Goal: Task Accomplishment & Management: Complete application form

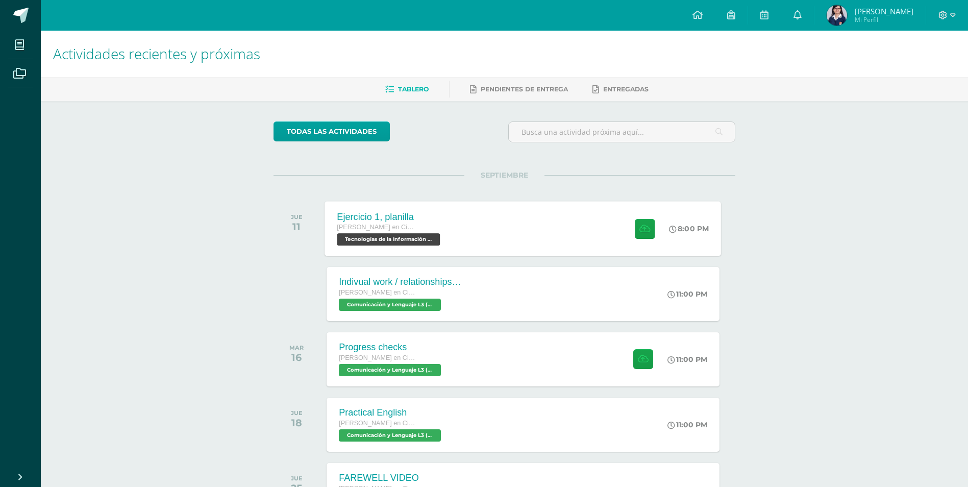
click at [492, 225] on div "Ejercicio 1, planilla [PERSON_NAME] en Ciencias y Letras Tecnologías de la Info…" at bounding box center [523, 228] width 396 height 55
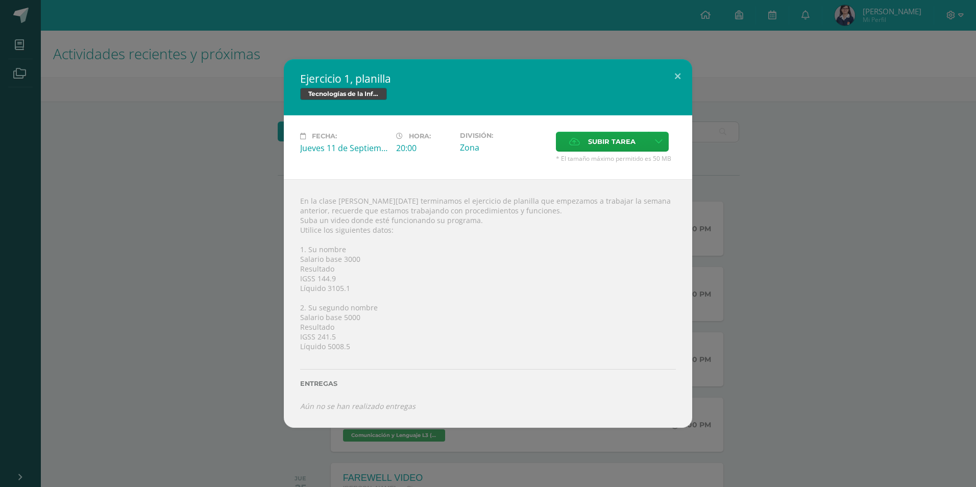
click at [888, 207] on div "Ejercicio 1, planilla Tecnologías de la Información y la Comunicación 5 Fecha: …" at bounding box center [487, 243] width 967 height 368
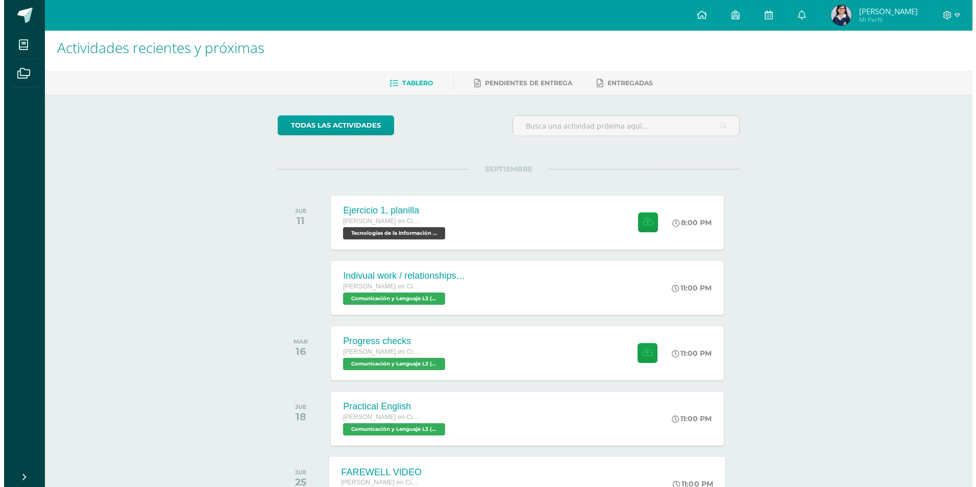
scroll to position [1, 0]
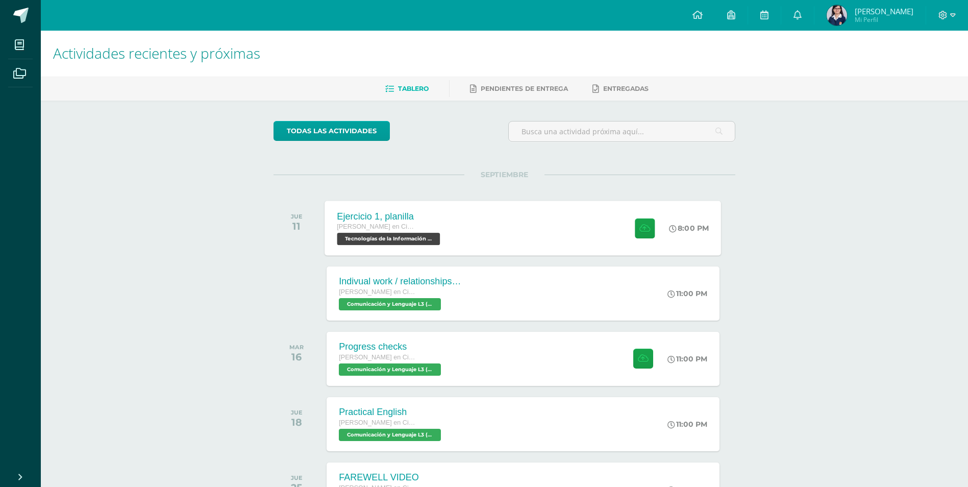
click at [363, 218] on div "Ejercicio 1, planilla" at bounding box center [390, 216] width 106 height 11
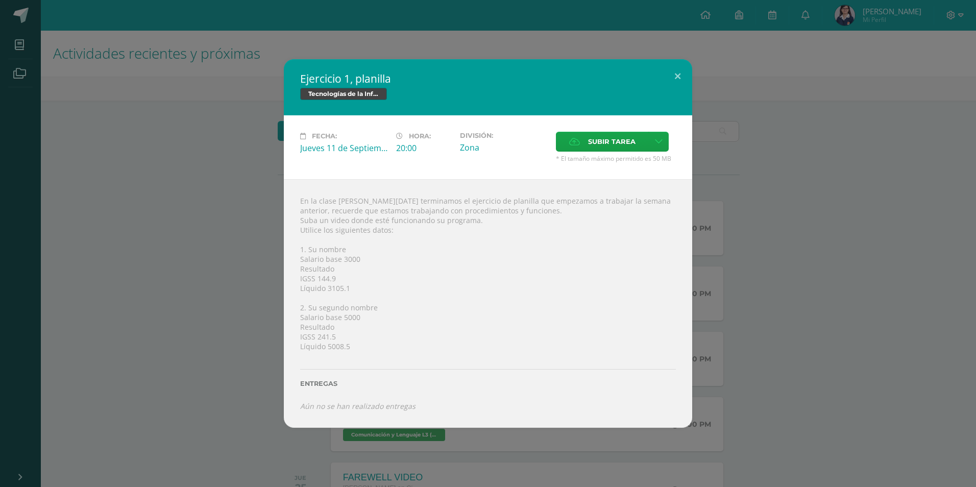
drag, startPoint x: 370, startPoint y: 211, endPoint x: 465, endPoint y: 277, distance: 115.6
click at [465, 277] on div "En la clase [PERSON_NAME][DATE] terminamos el ejercicio de planilla que empezam…" at bounding box center [488, 303] width 408 height 249
click at [855, 252] on div "Ejercicio 1, planilla Tecnologías de la Información y la Comunicación 5 Fecha: …" at bounding box center [487, 243] width 967 height 368
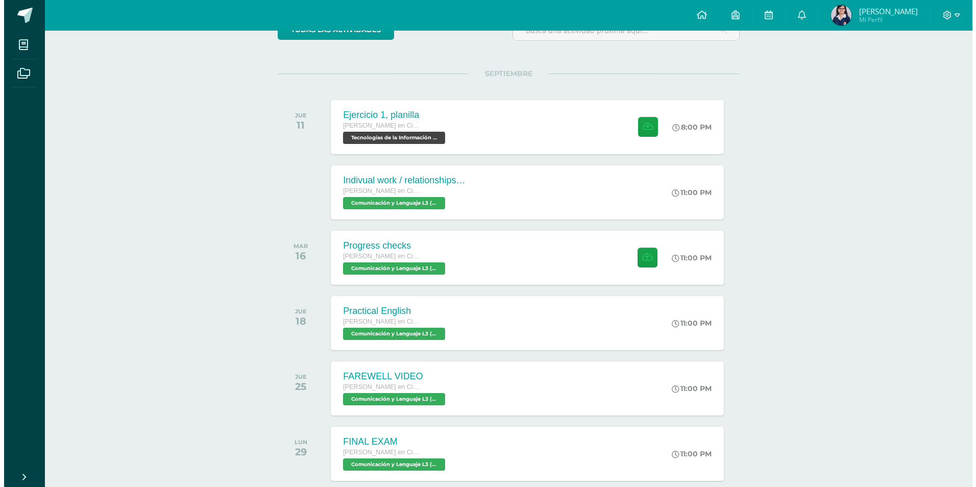
scroll to position [103, 0]
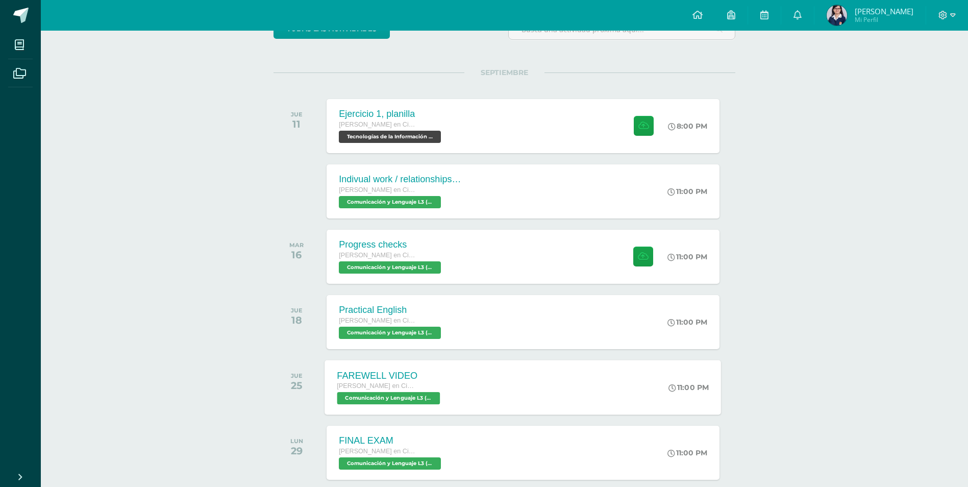
click at [542, 367] on div "FAREWELL VIDEO Quinto Quinto Bachillerato en Ciencias y Letras Comunicación y L…" at bounding box center [523, 387] width 396 height 55
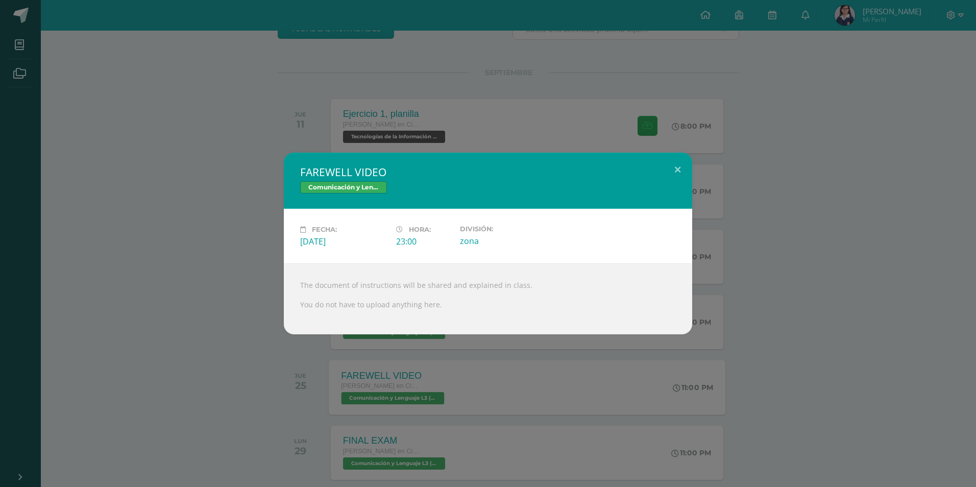
click at [542, 367] on div "FAREWELL VIDEO Comunicación y Lenguaje L3 (Inglés) 5 Fecha: Jueves 25 de Septie…" at bounding box center [488, 243] width 976 height 487
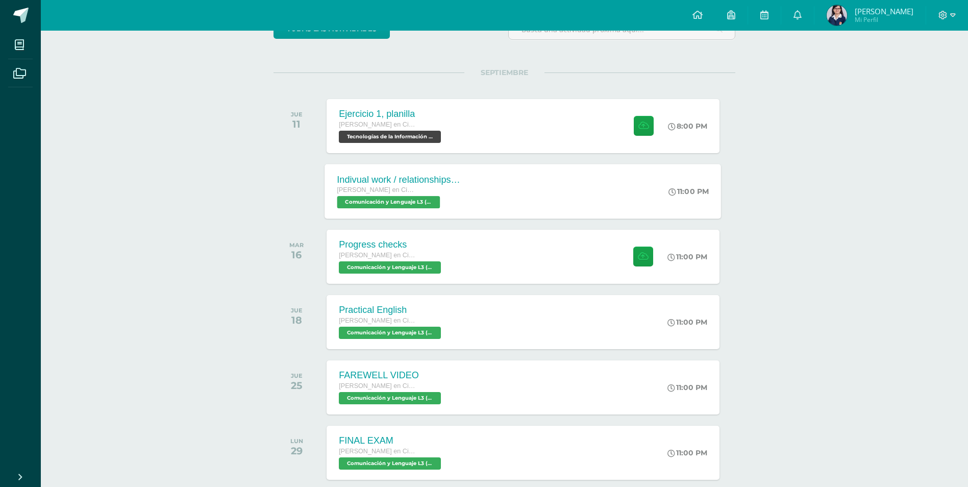
click at [551, 205] on div "Indivual work / relationships glossary Quinto Quinto Bachillerato en Ciencias y…" at bounding box center [523, 191] width 396 height 55
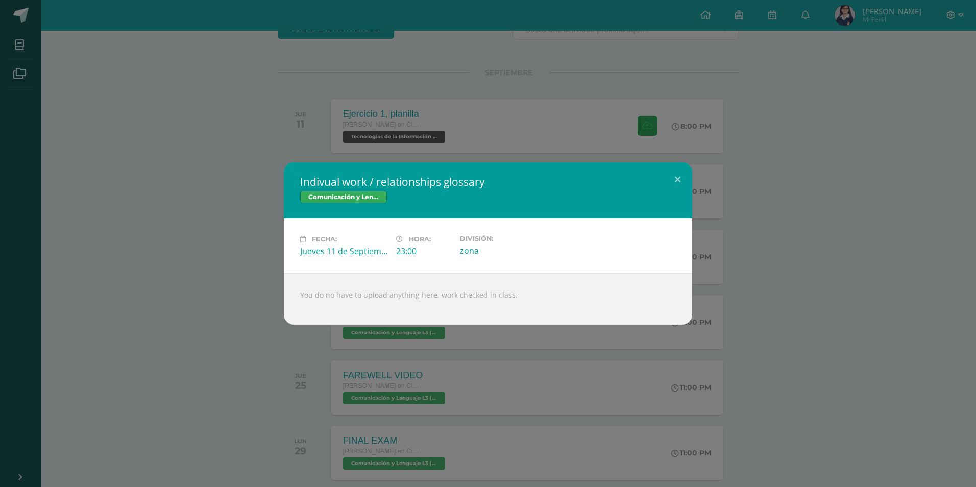
click at [835, 309] on div "Indivual work / relationships glossary Comunicación y Lenguaje L3 (Inglés) 5 Fe…" at bounding box center [487, 243] width 967 height 162
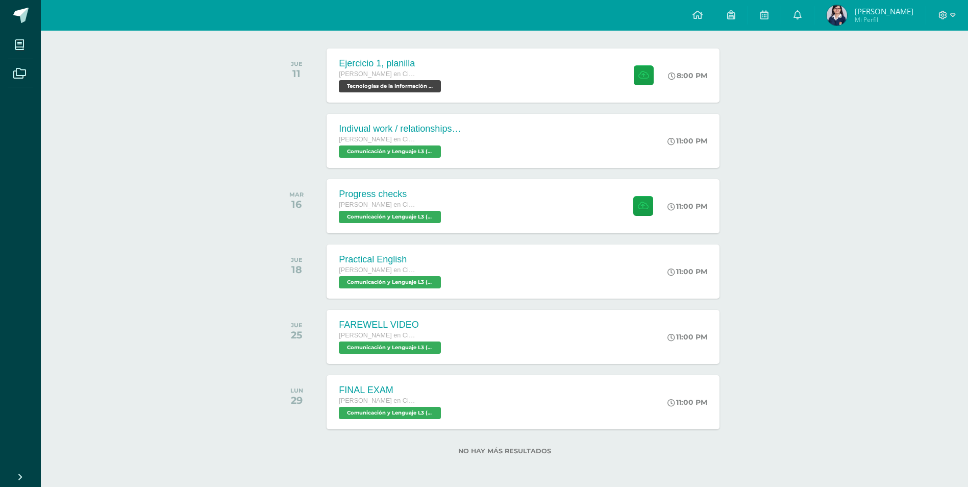
scroll to position [154, 0]
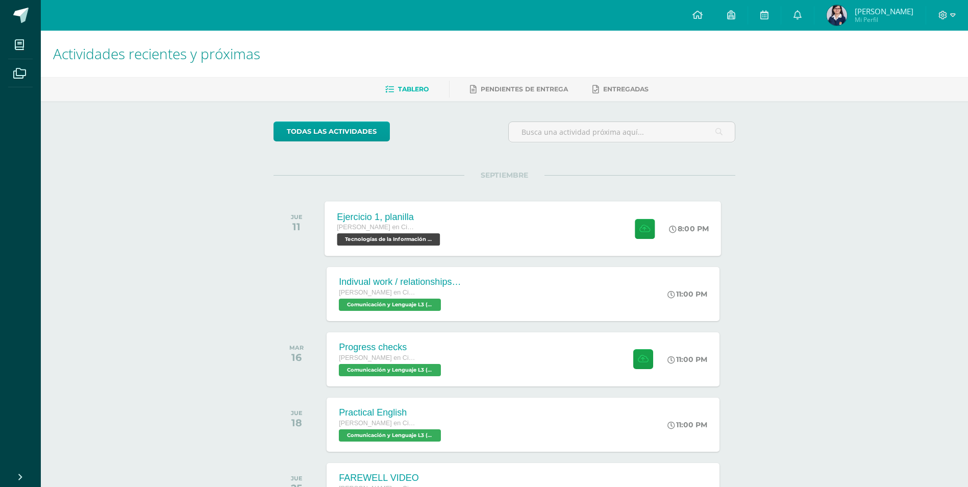
click at [388, 227] on span "[PERSON_NAME] en Ciencias y Letras" at bounding box center [376, 227] width 78 height 7
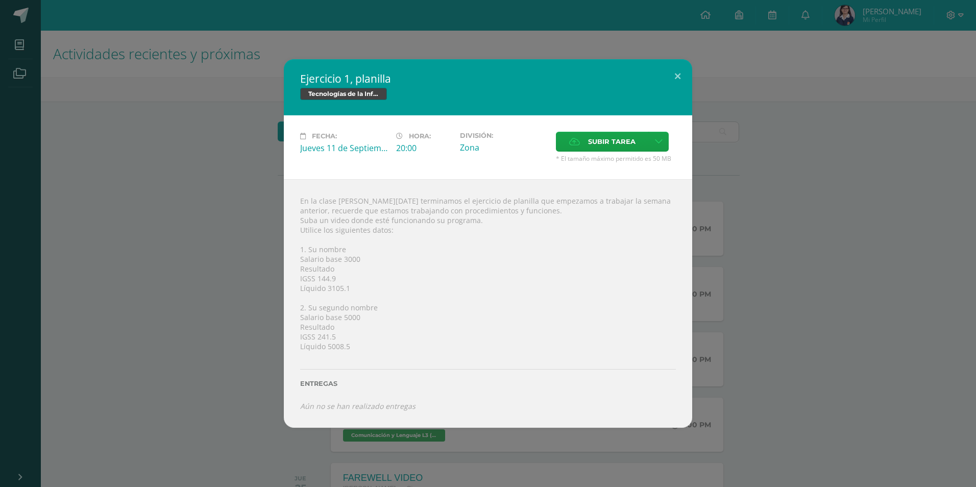
drag, startPoint x: 317, startPoint y: 217, endPoint x: 412, endPoint y: 329, distance: 146.6
click at [412, 329] on div "En la clase [PERSON_NAME][DATE] terminamos el ejercicio de planilla que empezam…" at bounding box center [488, 303] width 408 height 249
click at [412, 329] on div "En la clase de hoy terminamos el ejercicio de planilla que empezamos a trabajar…" at bounding box center [488, 303] width 408 height 249
drag, startPoint x: 330, startPoint y: 286, endPoint x: 354, endPoint y: 291, distance: 24.4
click at [354, 291] on div "En la clase de hoy terminamos el ejercicio de planilla que empezamos a trabajar…" at bounding box center [488, 303] width 408 height 249
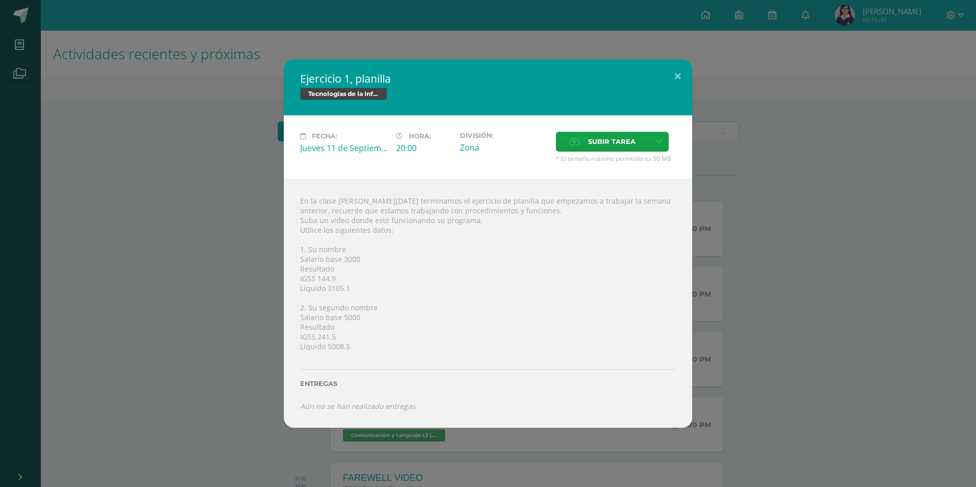
drag, startPoint x: 354, startPoint y: 291, endPoint x: 341, endPoint y: 291, distance: 12.2
click at [341, 291] on div "En la clase de hoy terminamos el ejercicio de planilla que empezamos a trabajar…" at bounding box center [488, 303] width 408 height 249
click at [865, 374] on div "Ejercicio 1, planilla Tecnologías de la Información y la Comunicación 5 Fecha: …" at bounding box center [487, 243] width 967 height 368
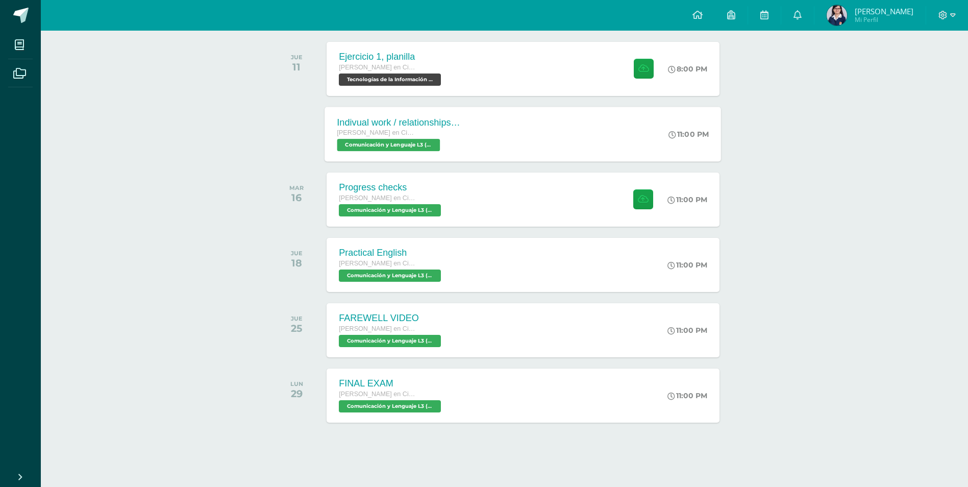
scroll to position [154, 0]
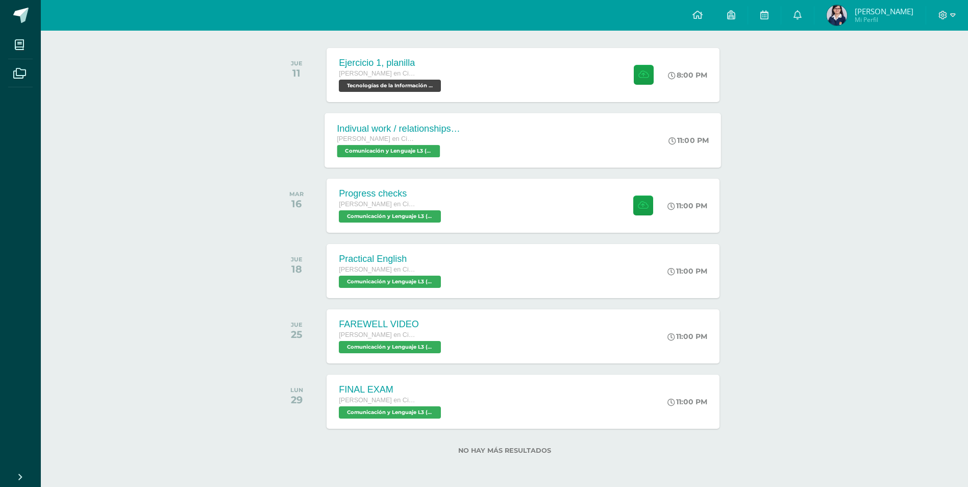
click at [526, 132] on div "Indivual work / relationships glossary Quinto Quinto Bachillerato en Ciencias y…" at bounding box center [523, 140] width 396 height 55
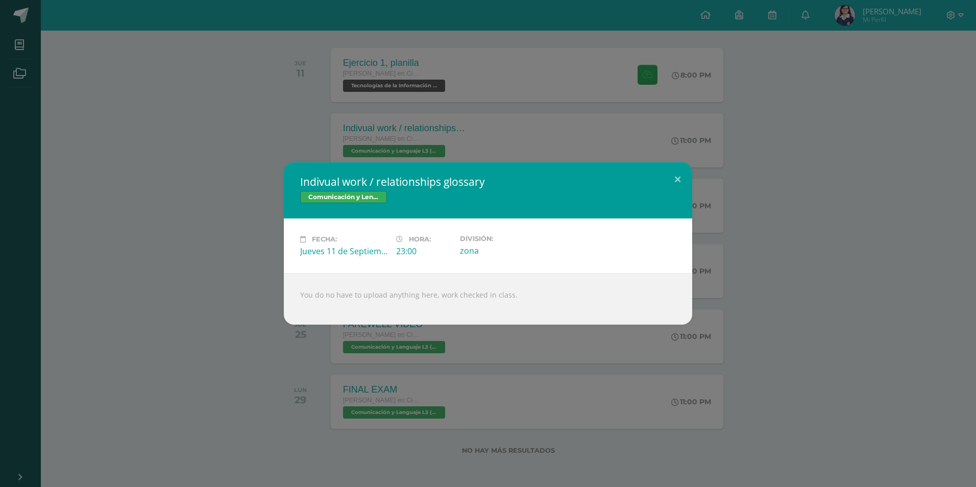
drag, startPoint x: 373, startPoint y: 303, endPoint x: 570, endPoint y: 407, distance: 223.2
click at [570, 407] on div "Indivual work / relationships glossary Comunicación y Lenguaje L3 (Inglés) 5 Fe…" at bounding box center [488, 243] width 976 height 487
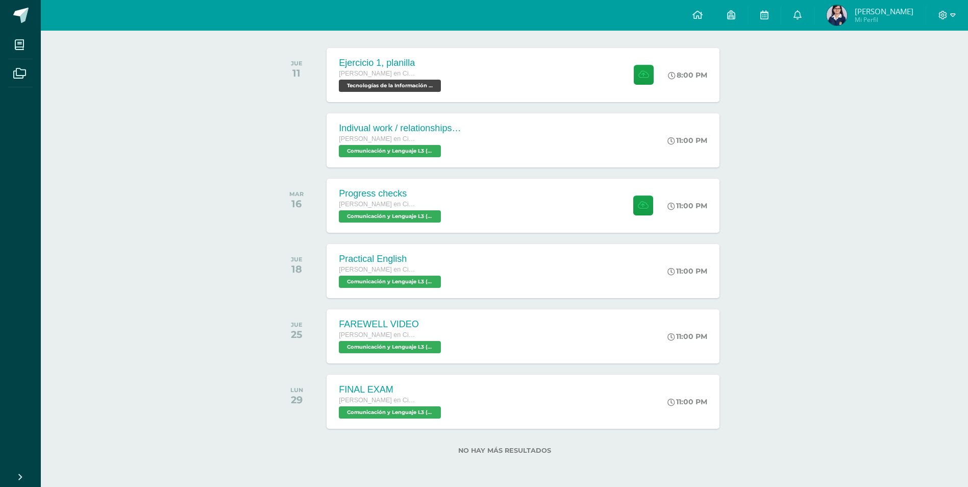
drag, startPoint x: 570, startPoint y: 407, endPoint x: 422, endPoint y: 350, distance: 158.6
click at [422, 350] on span "Comunicación y Lenguaje L3 (Inglés) 5 'B'" at bounding box center [390, 347] width 102 height 12
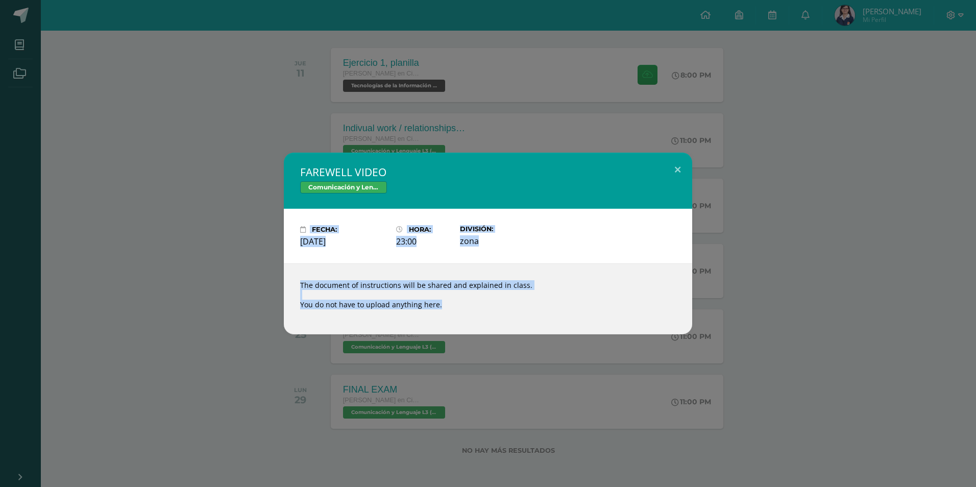
drag, startPoint x: 935, startPoint y: 387, endPoint x: 861, endPoint y: 405, distance: 75.6
click at [935, 388] on div "FAREWELL VIDEO Comunicación y Lenguaje L3 (Inglés) 5 Fecha: Jueves 25 de Septie…" at bounding box center [488, 243] width 976 height 487
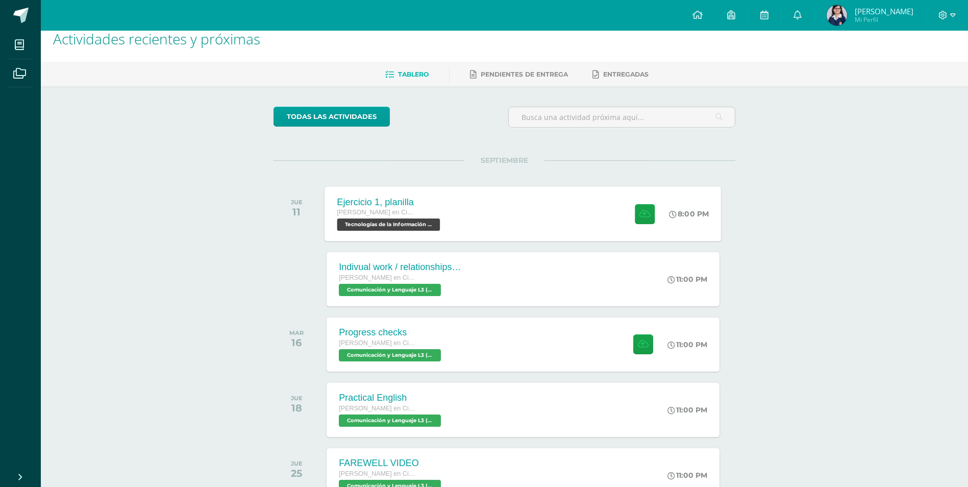
scroll to position [1, 0]
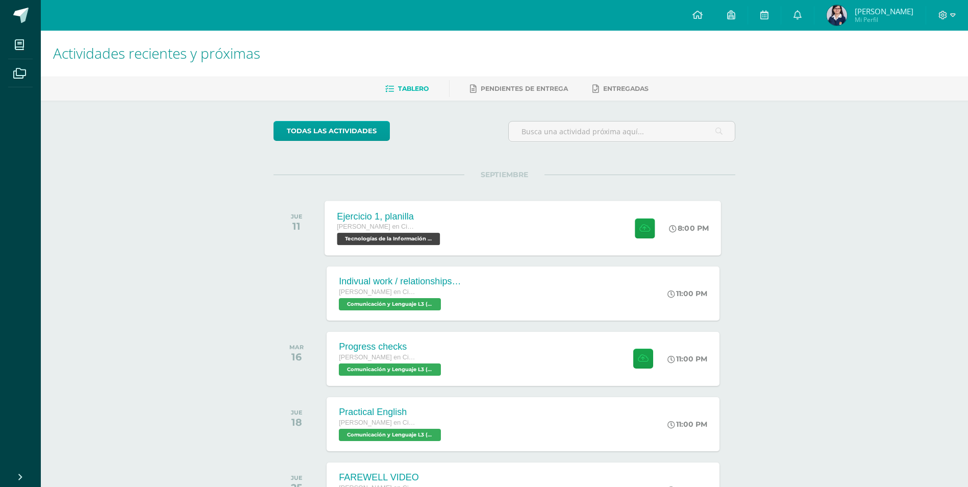
click at [445, 236] on div "Ejercicio 1, planilla Quinto Quinto Bachillerato en Ciencias y Letras Tecnologí…" at bounding box center [390, 228] width 130 height 55
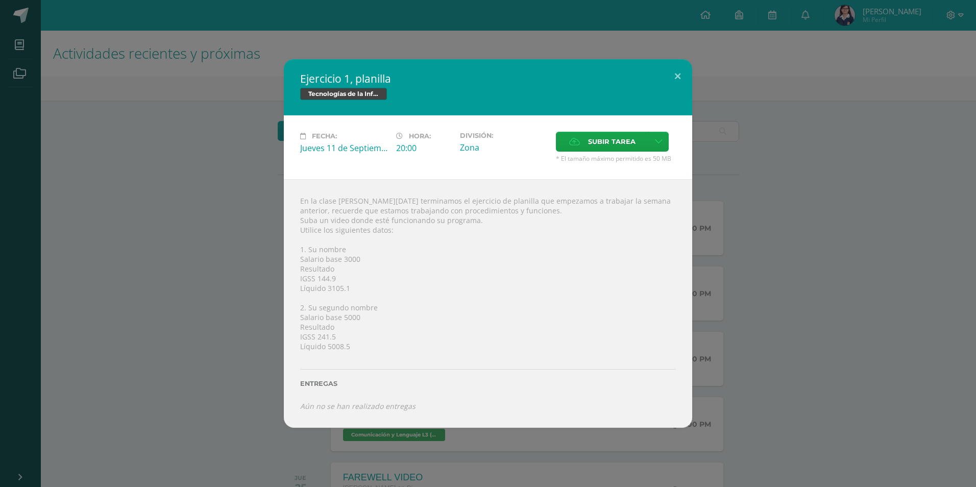
drag, startPoint x: 326, startPoint y: 288, endPoint x: 346, endPoint y: 289, distance: 20.5
click at [346, 289] on div "En la clase [PERSON_NAME][DATE] terminamos el ejercicio de planilla que empezam…" at bounding box center [488, 303] width 408 height 249
click at [342, 287] on div "En la clase de hoy terminamos el ejercicio de planilla que empezamos a trabajar…" at bounding box center [488, 303] width 408 height 249
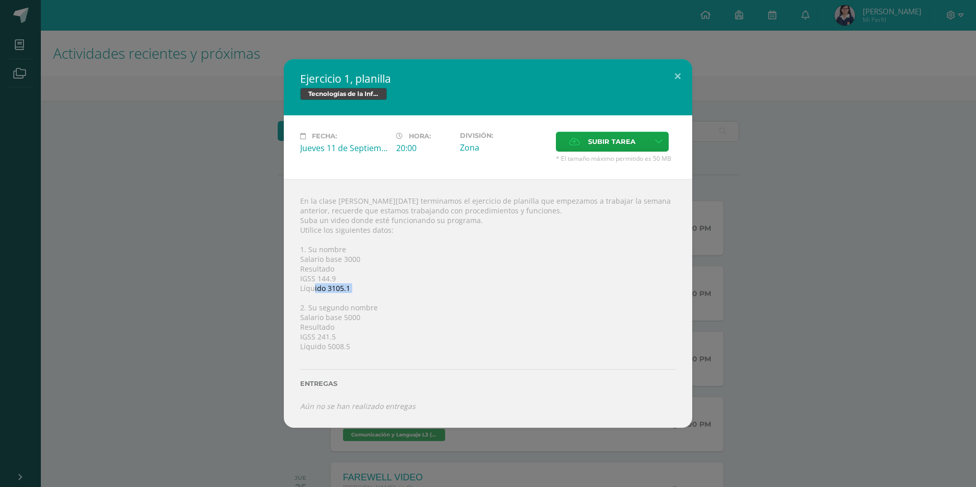
drag, startPoint x: 342, startPoint y: 287, endPoint x: 336, endPoint y: 289, distance: 6.3
click at [336, 289] on div "En la clase de hoy terminamos el ejercicio de planilla que empezamos a trabajar…" at bounding box center [488, 303] width 408 height 249
drag, startPoint x: 329, startPoint y: 290, endPoint x: 349, endPoint y: 291, distance: 20.0
click at [349, 291] on div "En la clase de hoy terminamos el ejercicio de planilla que empezamos a trabajar…" at bounding box center [488, 303] width 408 height 249
copy div "3105.1"
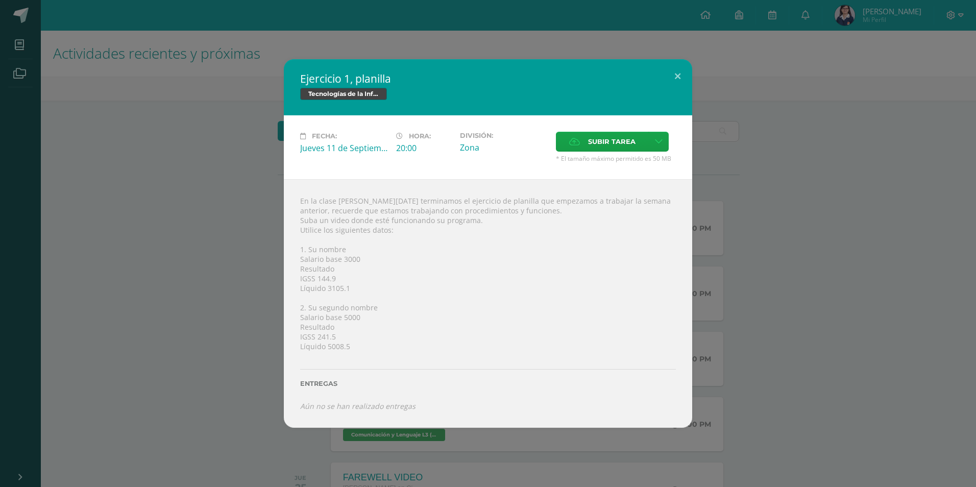
click at [856, 338] on div "Ejercicio 1, planilla Tecnologías de la Información y la Comunicación 5 Fecha: …" at bounding box center [487, 243] width 967 height 368
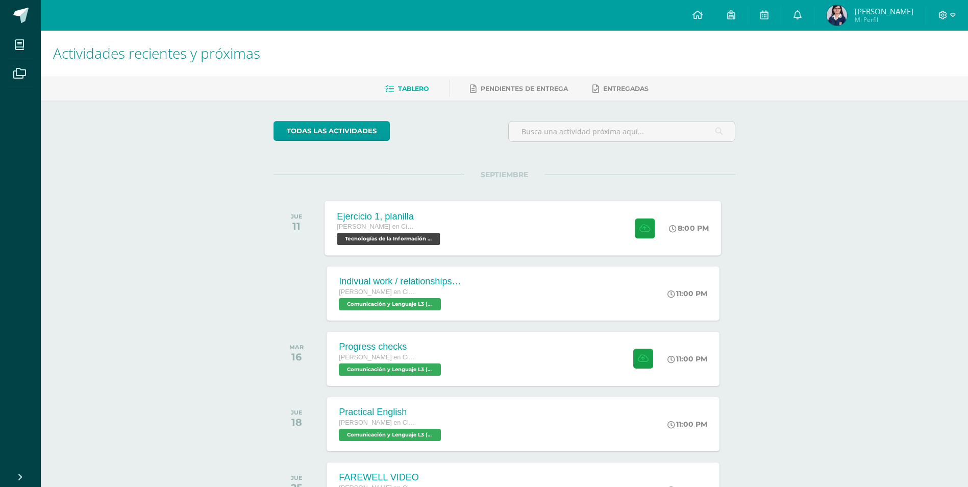
click at [502, 237] on div "Ejercicio 1, planilla Quinto Quinto Bachillerato en Ciencias y Letras Tecnologí…" at bounding box center [523, 228] width 396 height 55
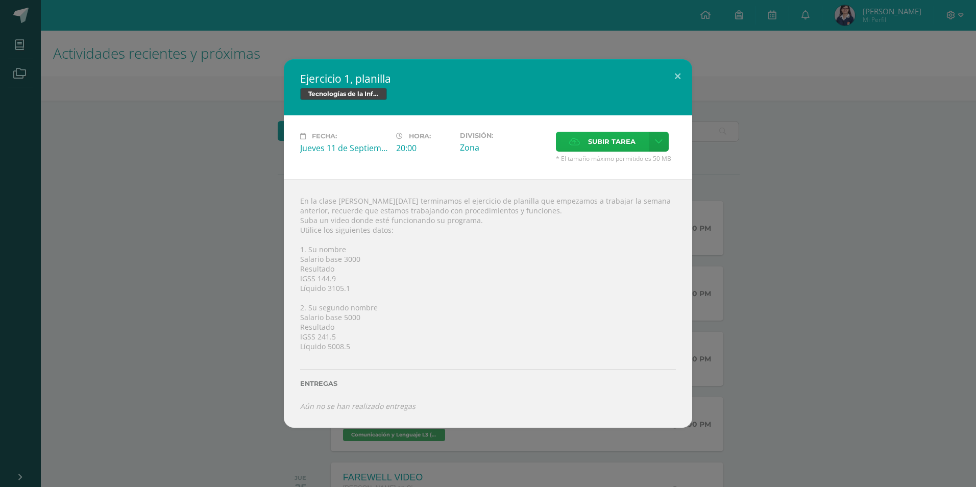
click at [612, 132] on span "Subir tarea" at bounding box center [611, 141] width 47 height 19
click at [0, 0] on input "Subir tarea" at bounding box center [0, 0] width 0 height 0
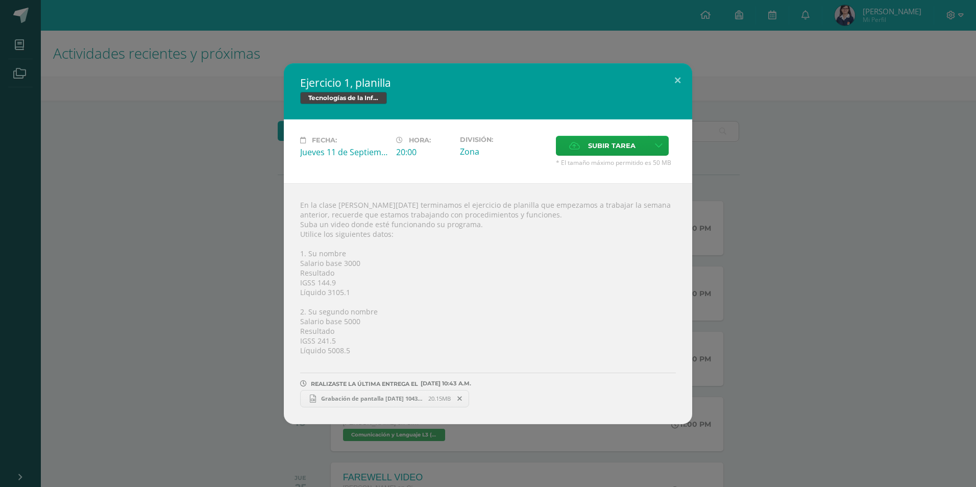
click at [203, 237] on div "Ejercicio 1, planilla Tecnologías de la Información y la Comunicación 5 Fecha: …" at bounding box center [487, 243] width 967 height 361
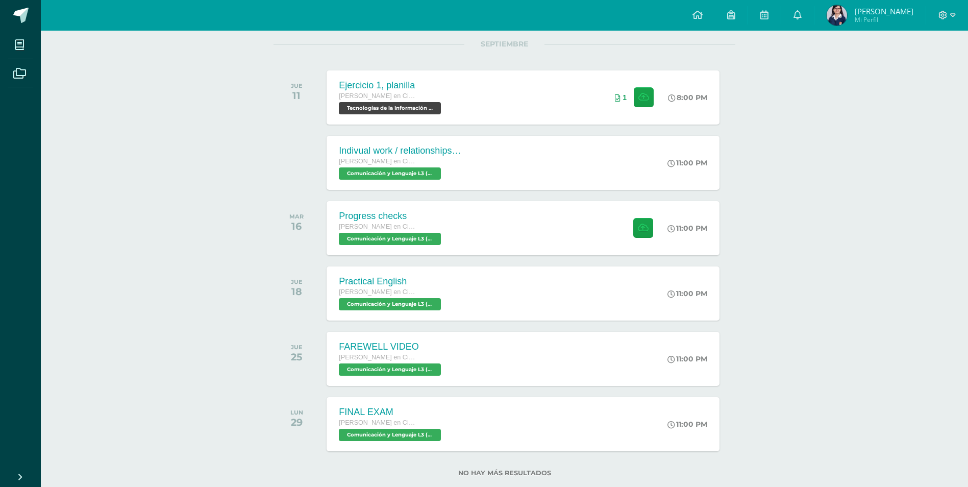
scroll to position [154, 0]
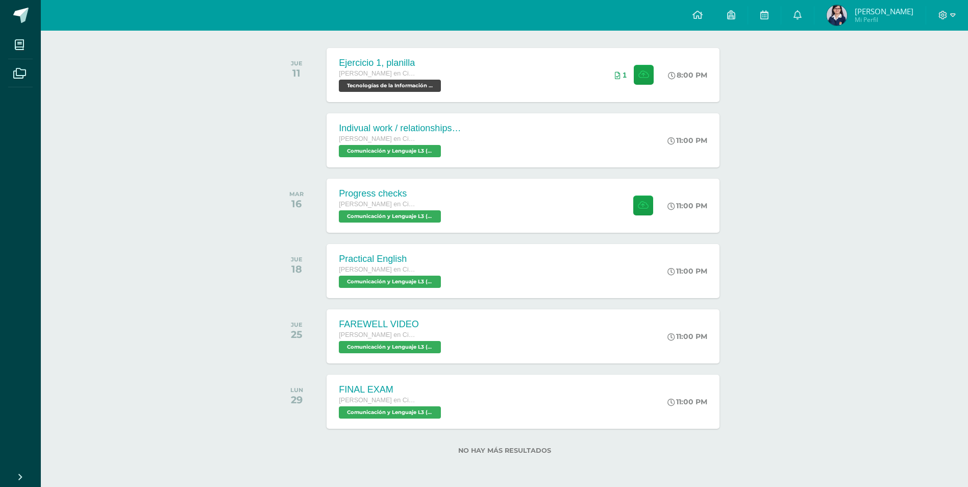
click at [473, 176] on div "SEPTIEMBRE JUE 11 Ejercicio 1, planilla Quinto Quinto Bachillerato en Ciencias …" at bounding box center [505, 225] width 462 height 409
click at [477, 205] on div "Progress checks Quinto Quinto Bachillerato en Ciencias y Letras Comunicación y …" at bounding box center [523, 205] width 396 height 55
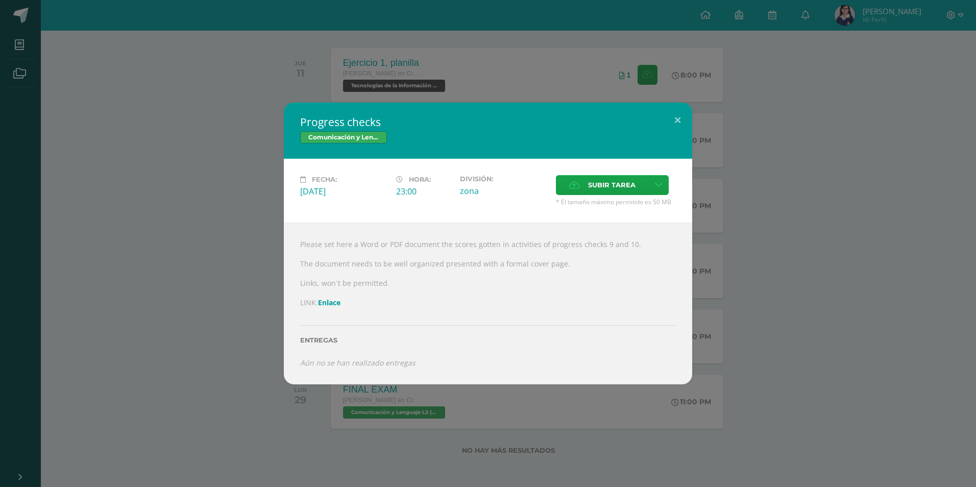
click at [154, 275] on div "Progress checks Comunicación y Lenguaje L3 (Inglés) 5 Fecha: Martes 16 de Septi…" at bounding box center [487, 243] width 967 height 281
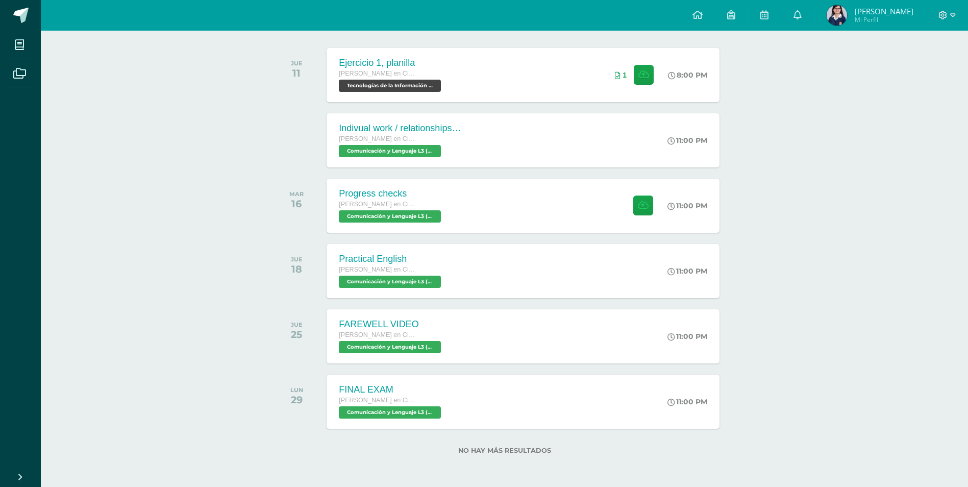
click at [393, 321] on div "FAREWELL VIDEO" at bounding box center [391, 324] width 105 height 11
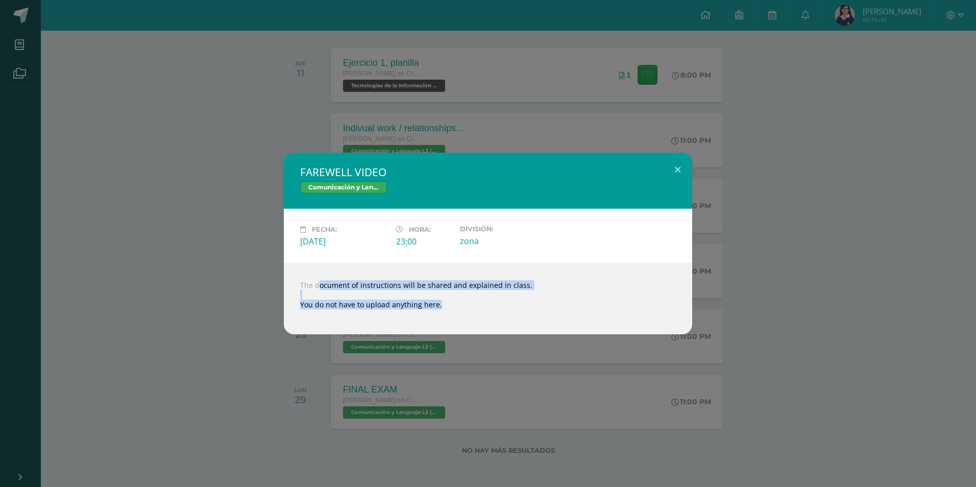
drag, startPoint x: 301, startPoint y: 289, endPoint x: 450, endPoint y: 317, distance: 152.2
click at [450, 317] on div "The document of instructions will be shared and explained in class. You do not …" at bounding box center [488, 298] width 408 height 71
click at [318, 338] on div "FAREWELL VIDEO Comunicación y Lenguaje L3 (Inglés) 5 Fecha: Jueves 25 de Septie…" at bounding box center [488, 243] width 976 height 487
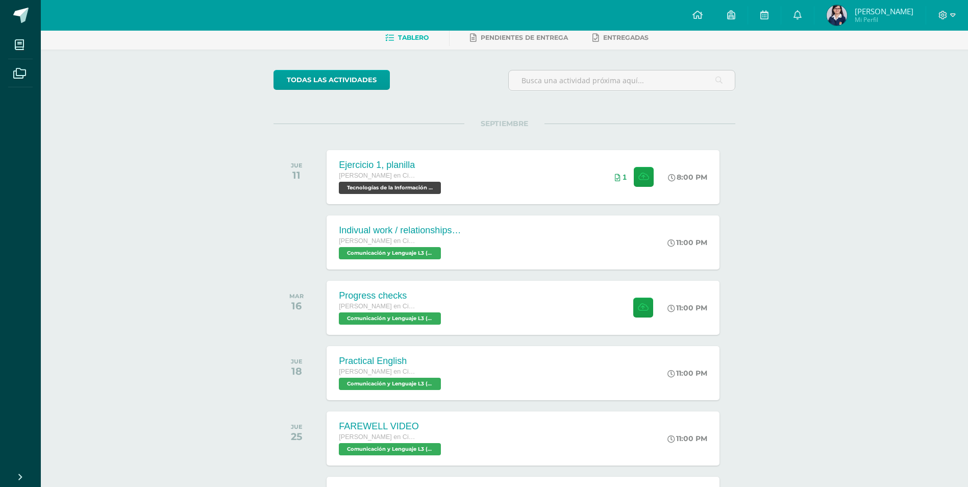
scroll to position [0, 0]
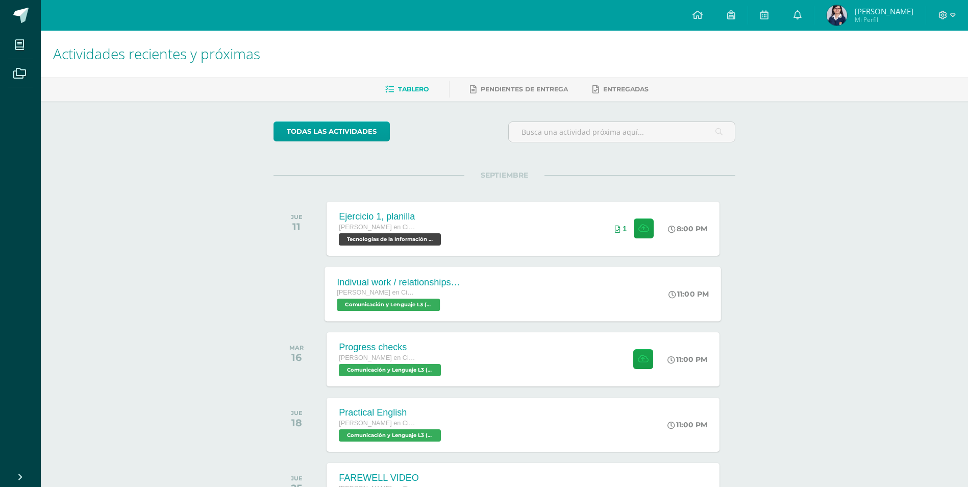
click at [541, 280] on div "Indivual work / relationships glossary [PERSON_NAME] en Ciencias y Letras Comun…" at bounding box center [523, 293] width 396 height 55
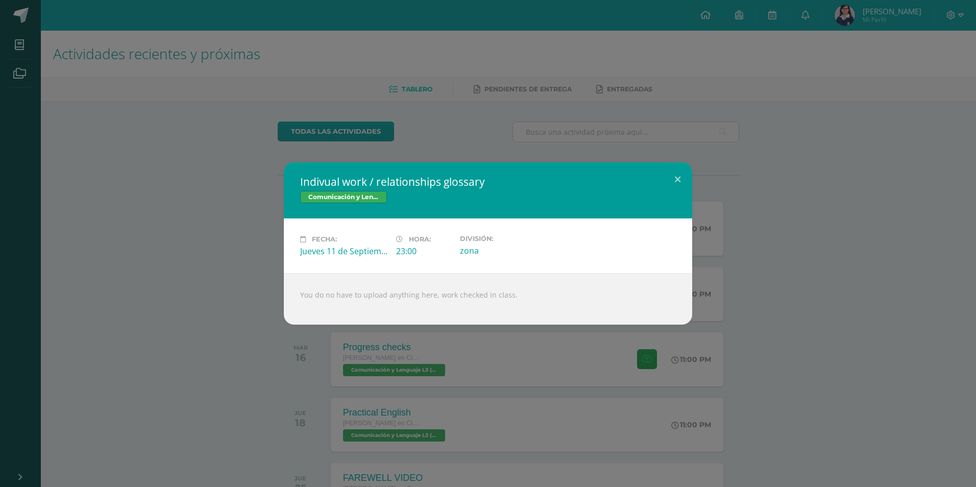
click at [409, 139] on div "Indivual work / relationships glossary Comunicación y Lenguaje L3 (Inglés) 5 Fe…" at bounding box center [488, 243] width 976 height 487
